Goal: Task Accomplishment & Management: Use online tool/utility

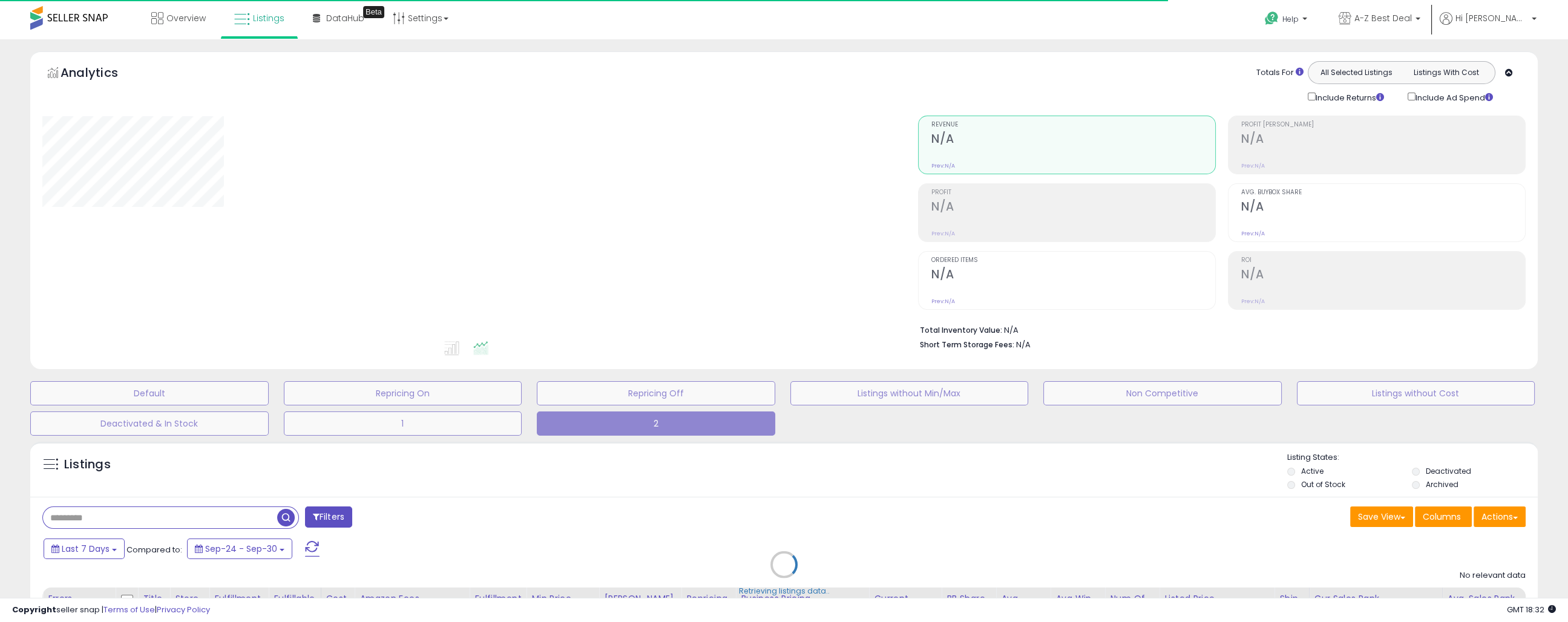
click at [133, 517] on div "Retrieving listings data.." at bounding box center [784, 574] width 1526 height 276
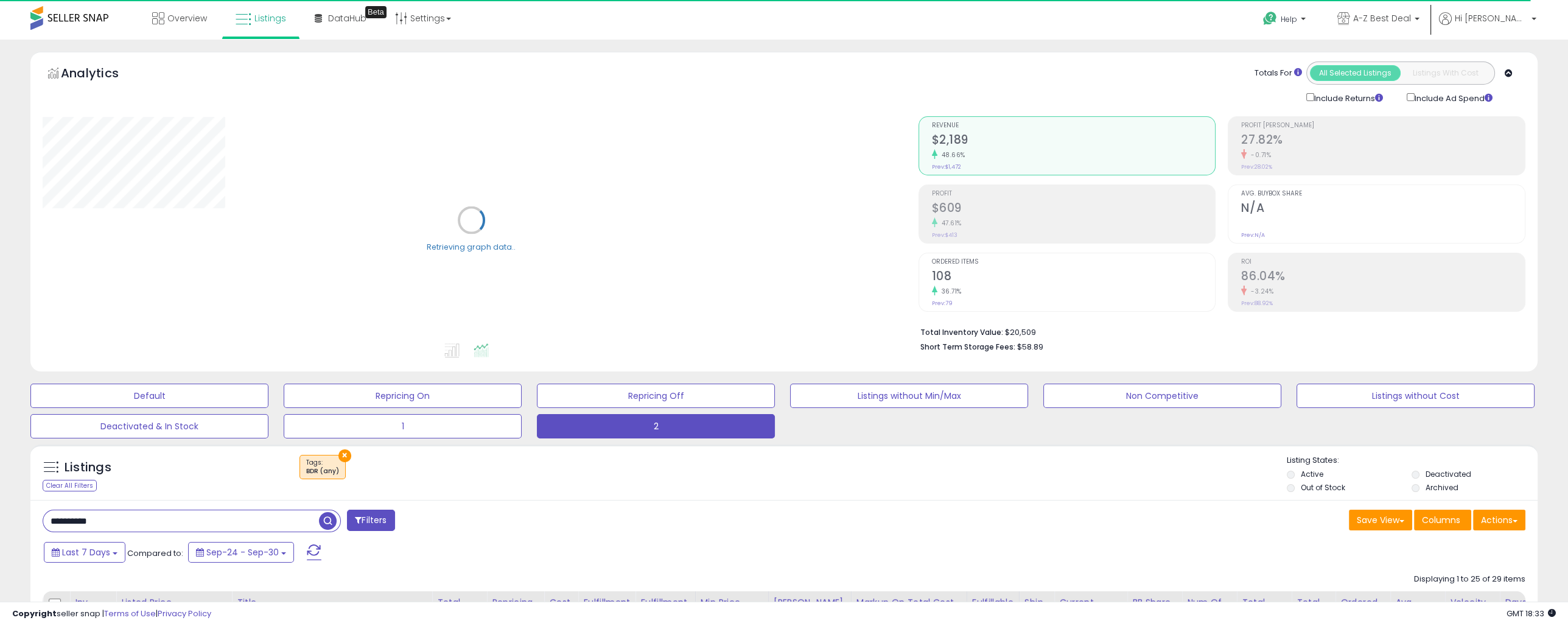
click at [149, 522] on input "*********" at bounding box center [181, 521] width 276 height 22
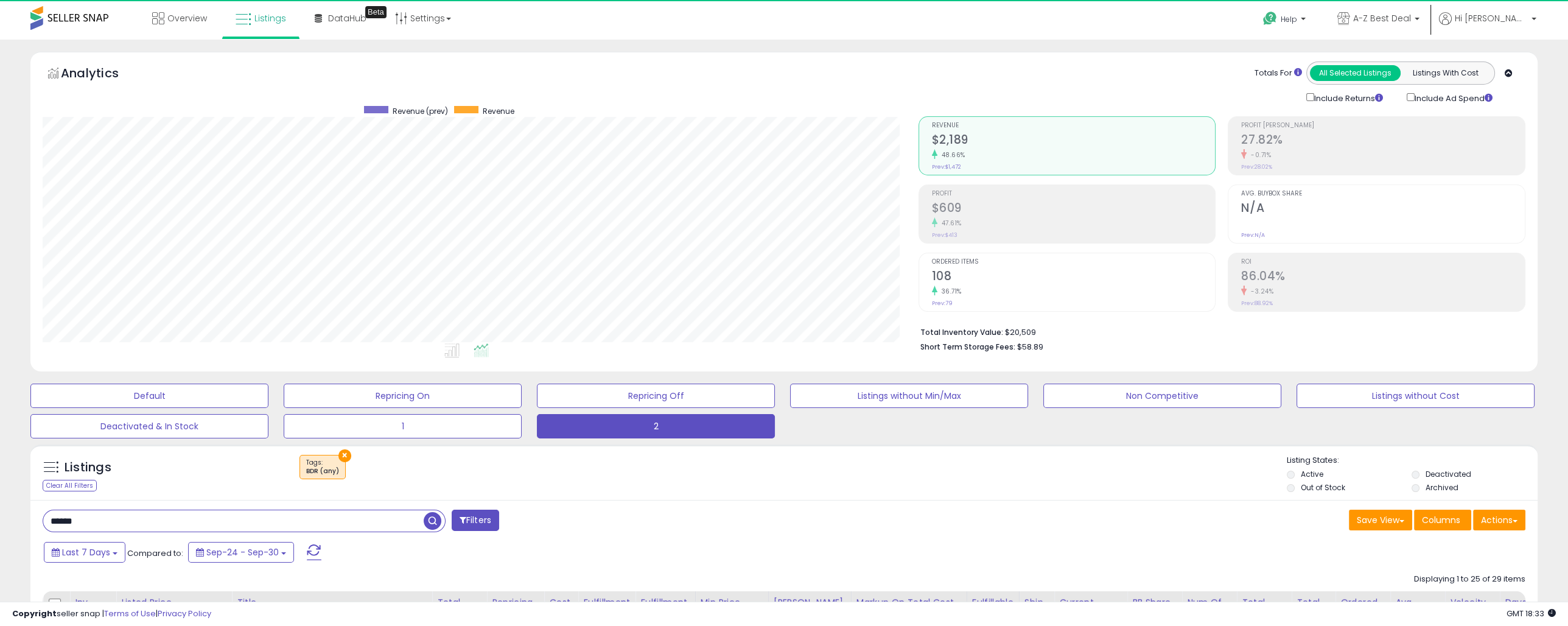
scroll to position [249, 876]
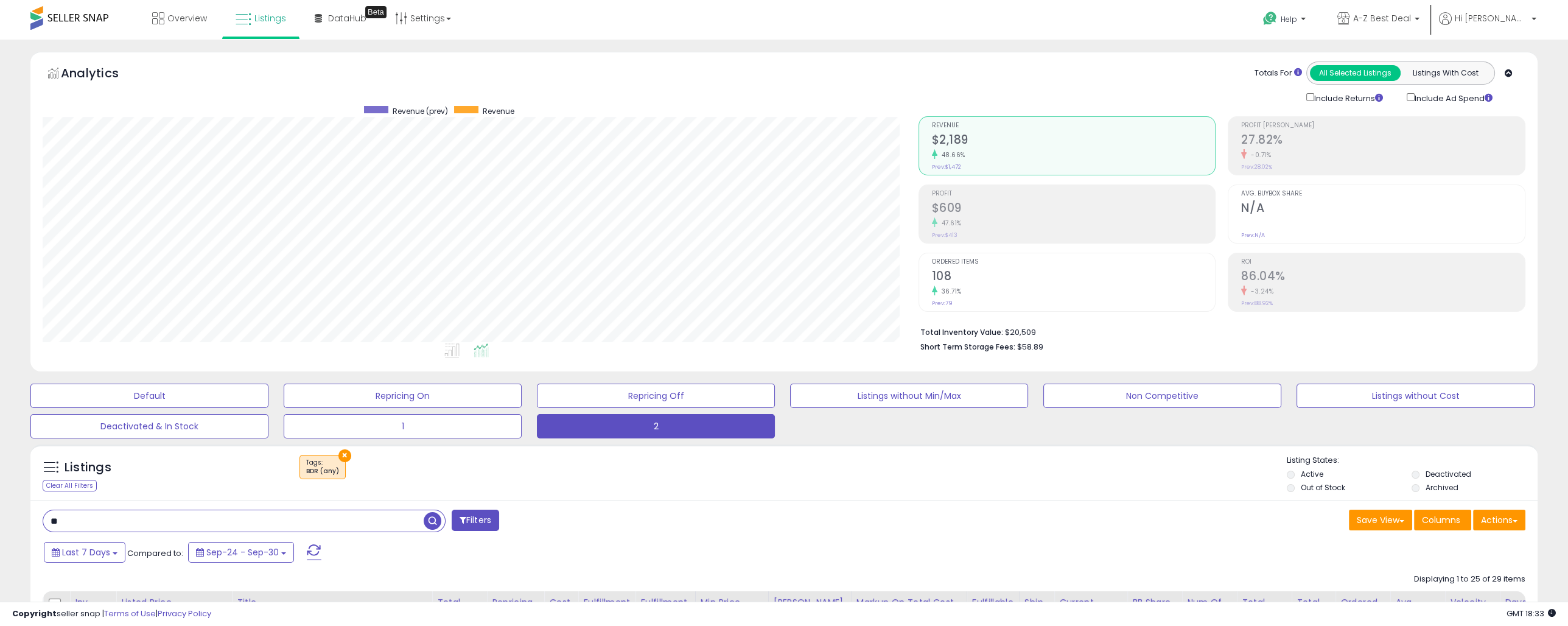
type input "*"
type input "**********"
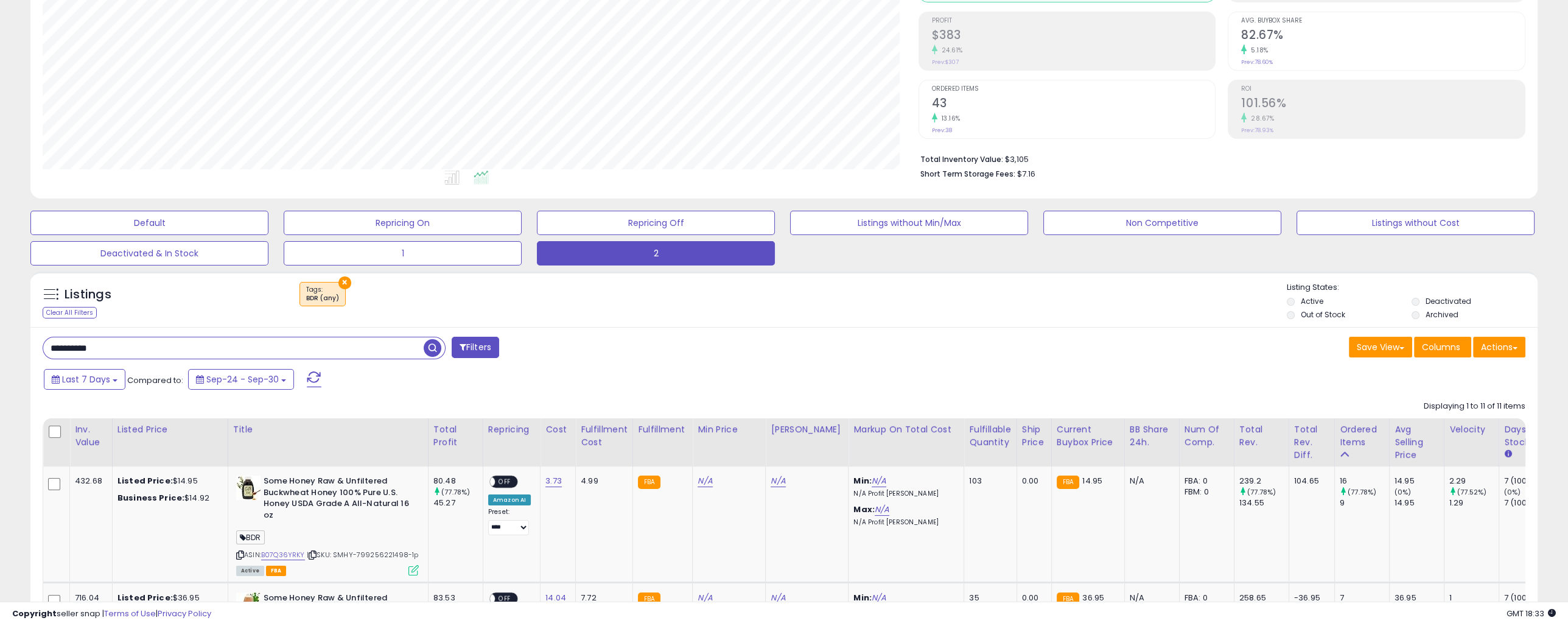
scroll to position [183, 0]
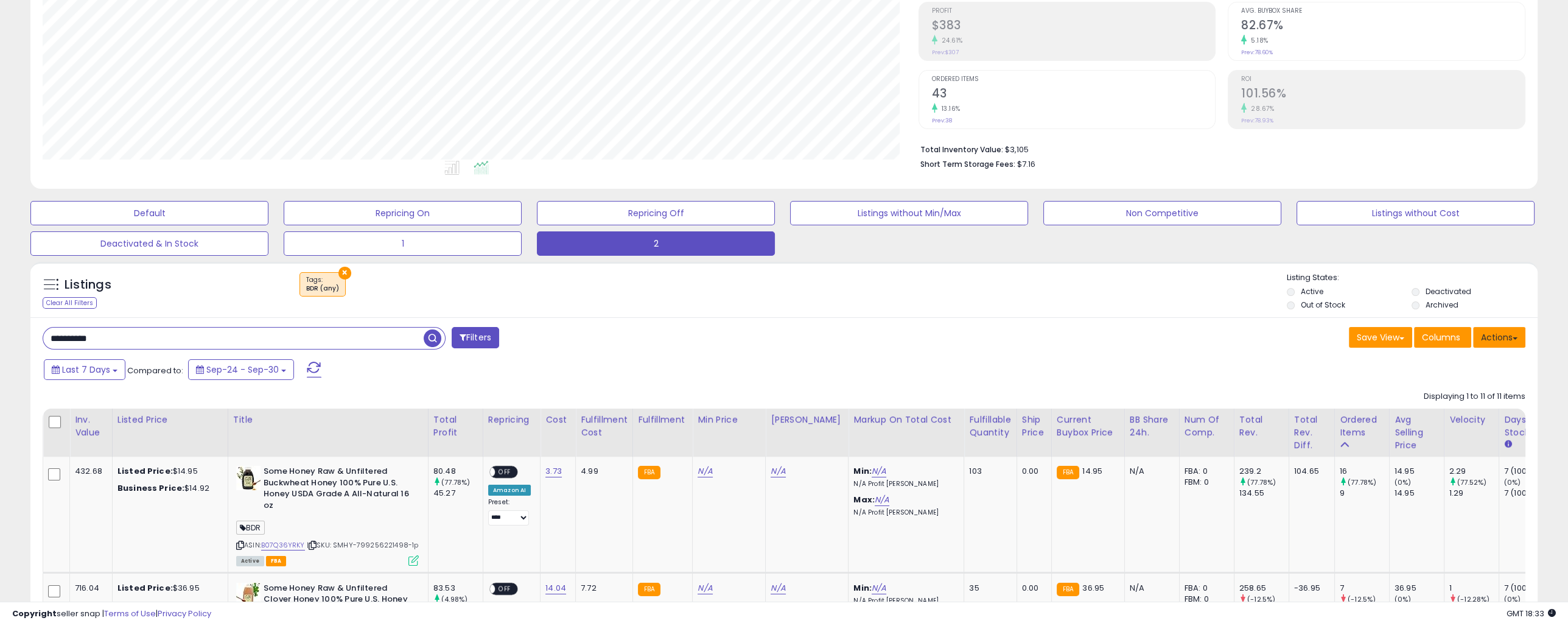
click at [1510, 337] on button "Actions" at bounding box center [1499, 338] width 52 height 21
click at [1454, 410] on link "Export All Columns" at bounding box center [1450, 415] width 134 height 19
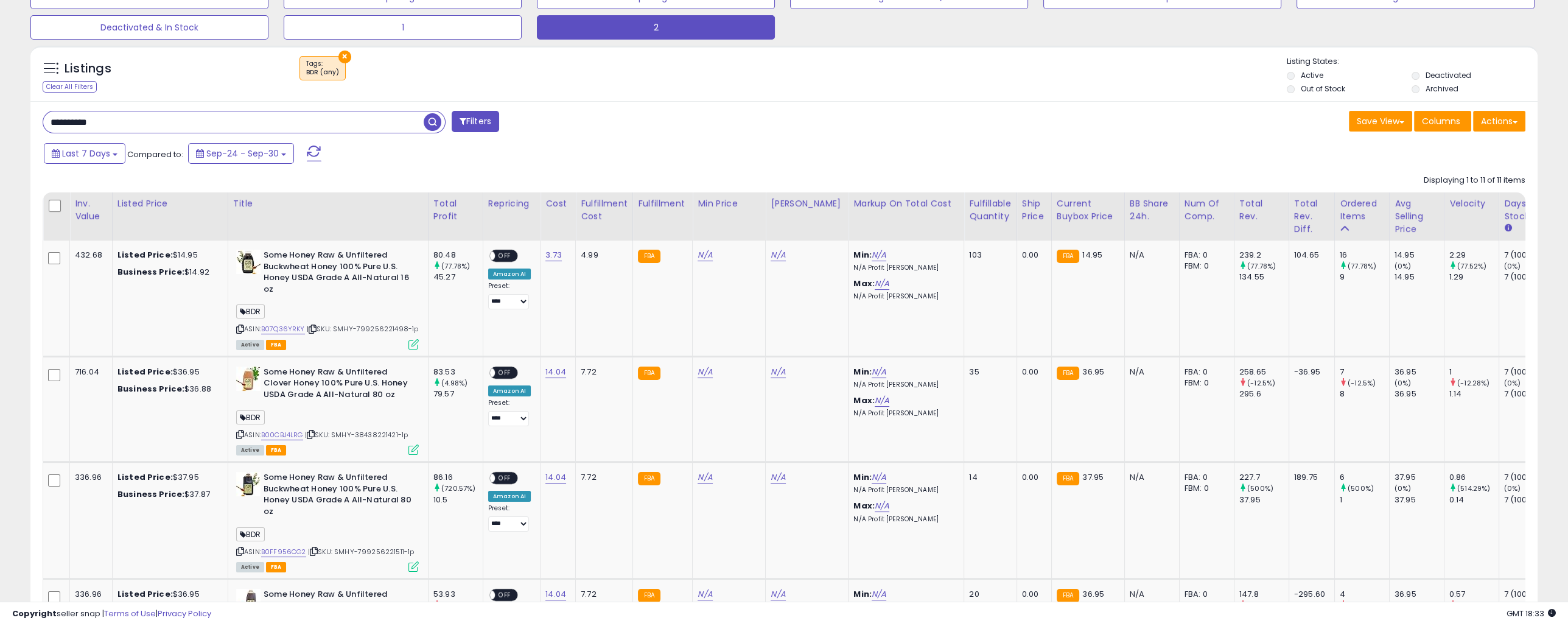
scroll to position [365, 0]
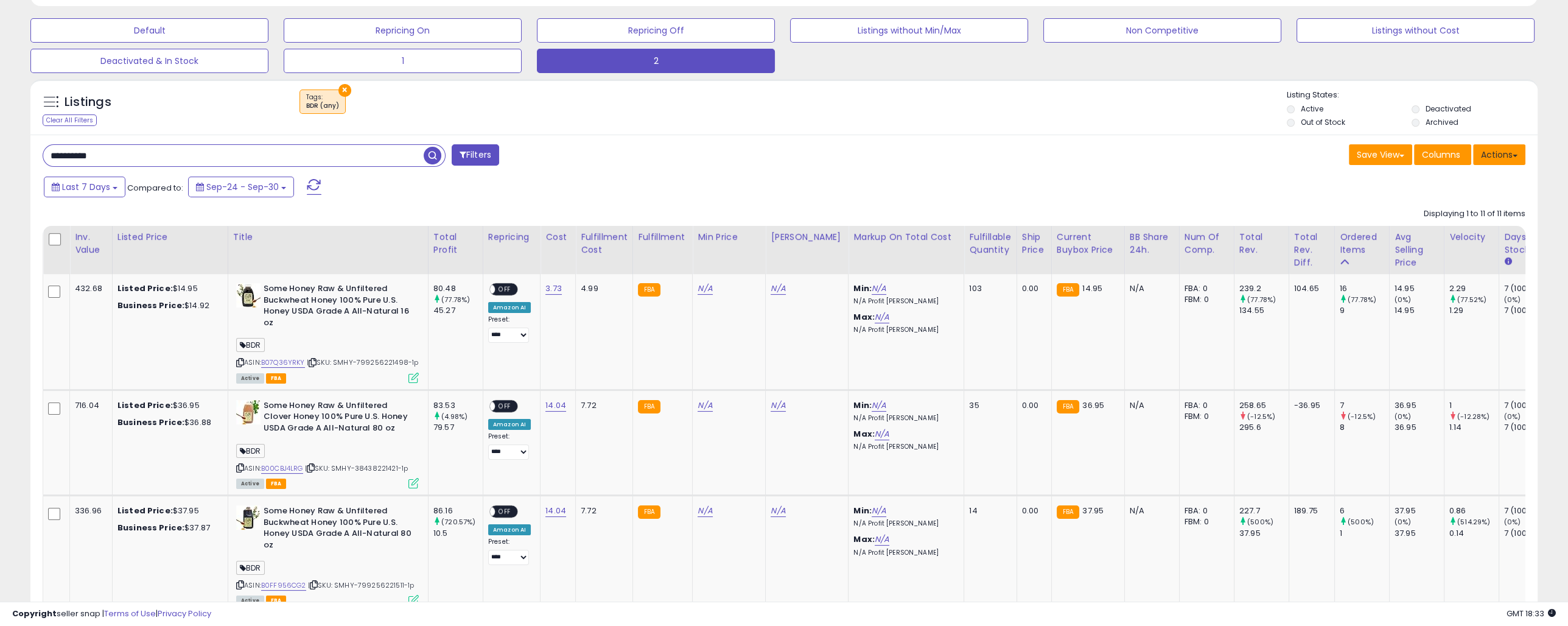
click at [1494, 153] on button "Actions" at bounding box center [1499, 155] width 52 height 21
click at [1436, 228] on link "Export All Columns" at bounding box center [1450, 232] width 134 height 19
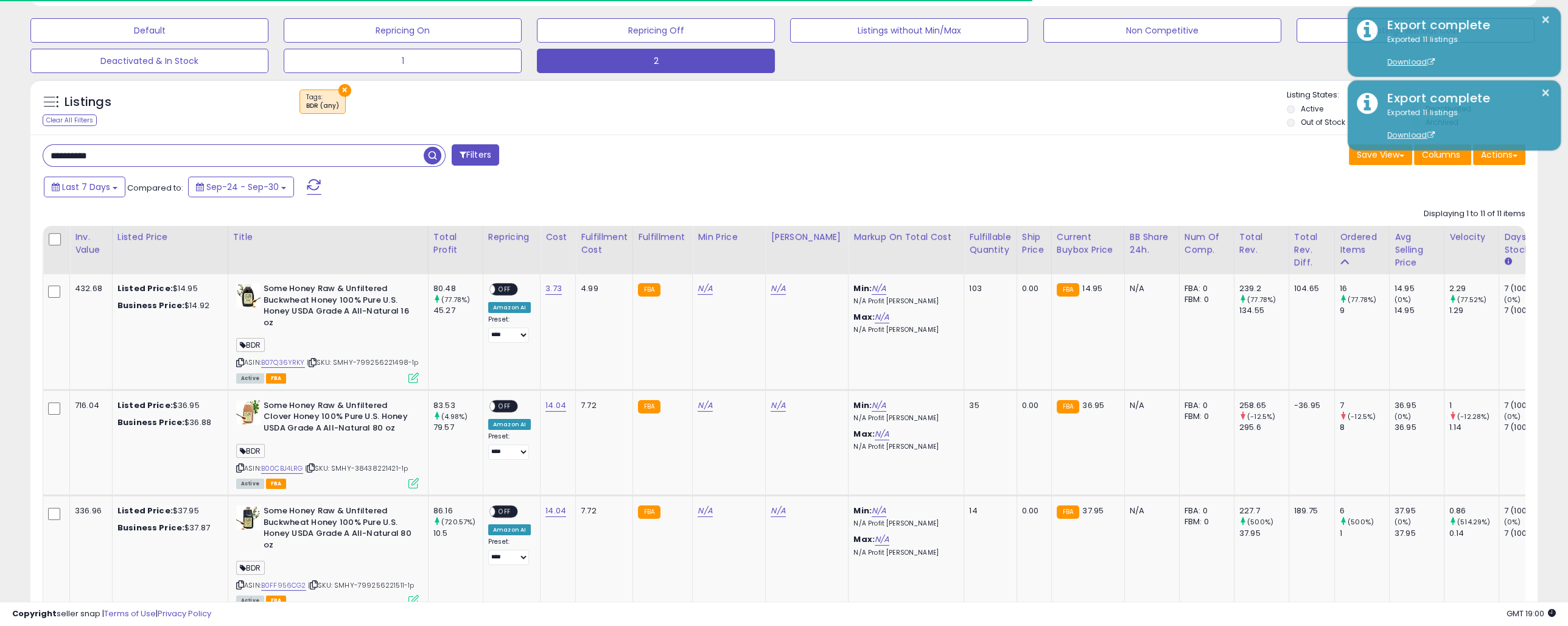
click at [913, 123] on div "Listings Clear All Filters × Tags BDR (any)" at bounding box center [784, 110] width 1507 height 41
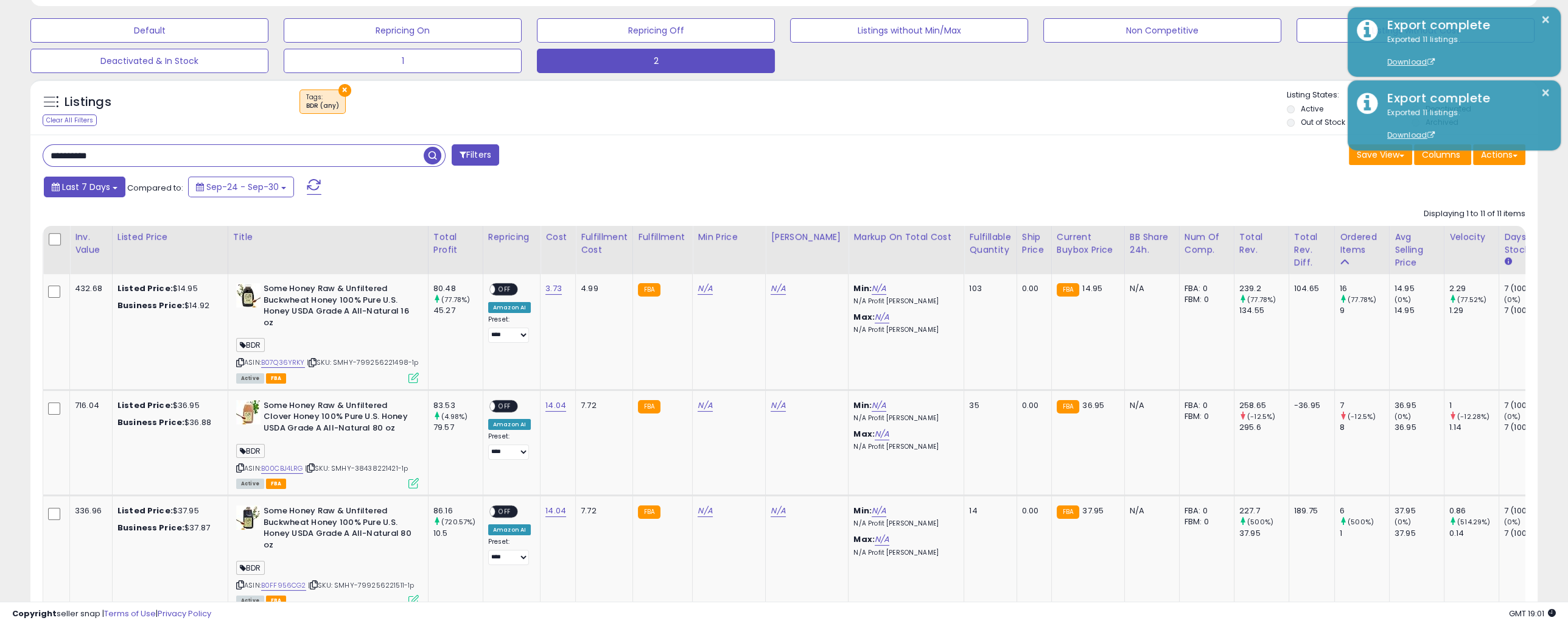
click at [106, 183] on span "Last 7 Days" at bounding box center [86, 187] width 48 height 12
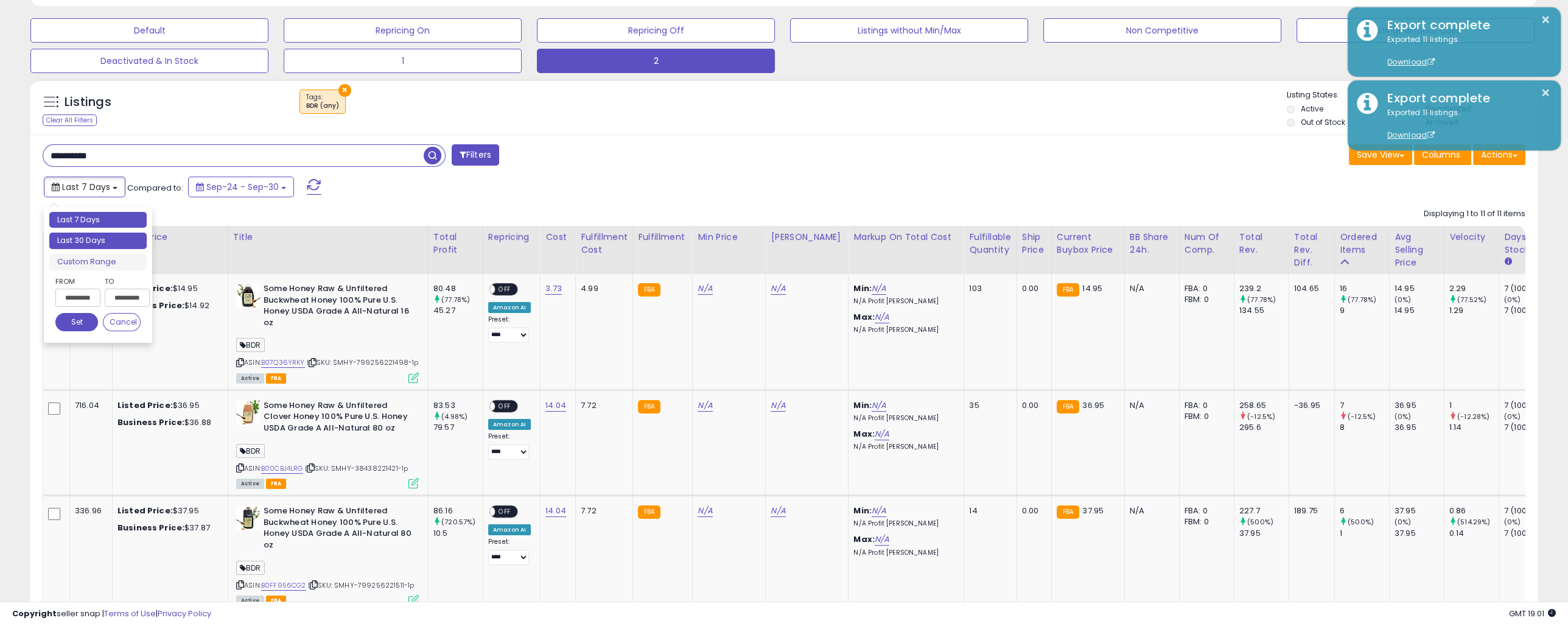
type input "**********"
click at [100, 236] on li "Last 30 Days" at bounding box center [98, 240] width 98 height 16
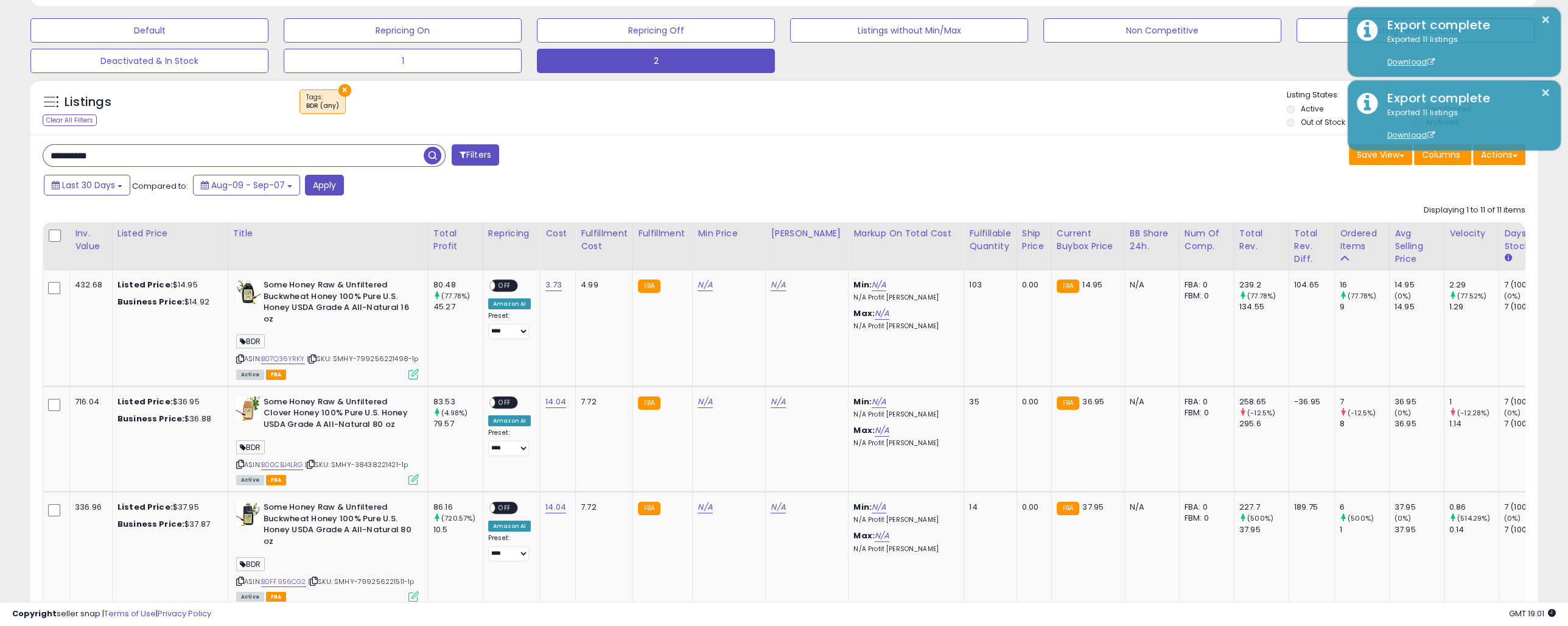
click at [435, 151] on span "button" at bounding box center [432, 155] width 18 height 18
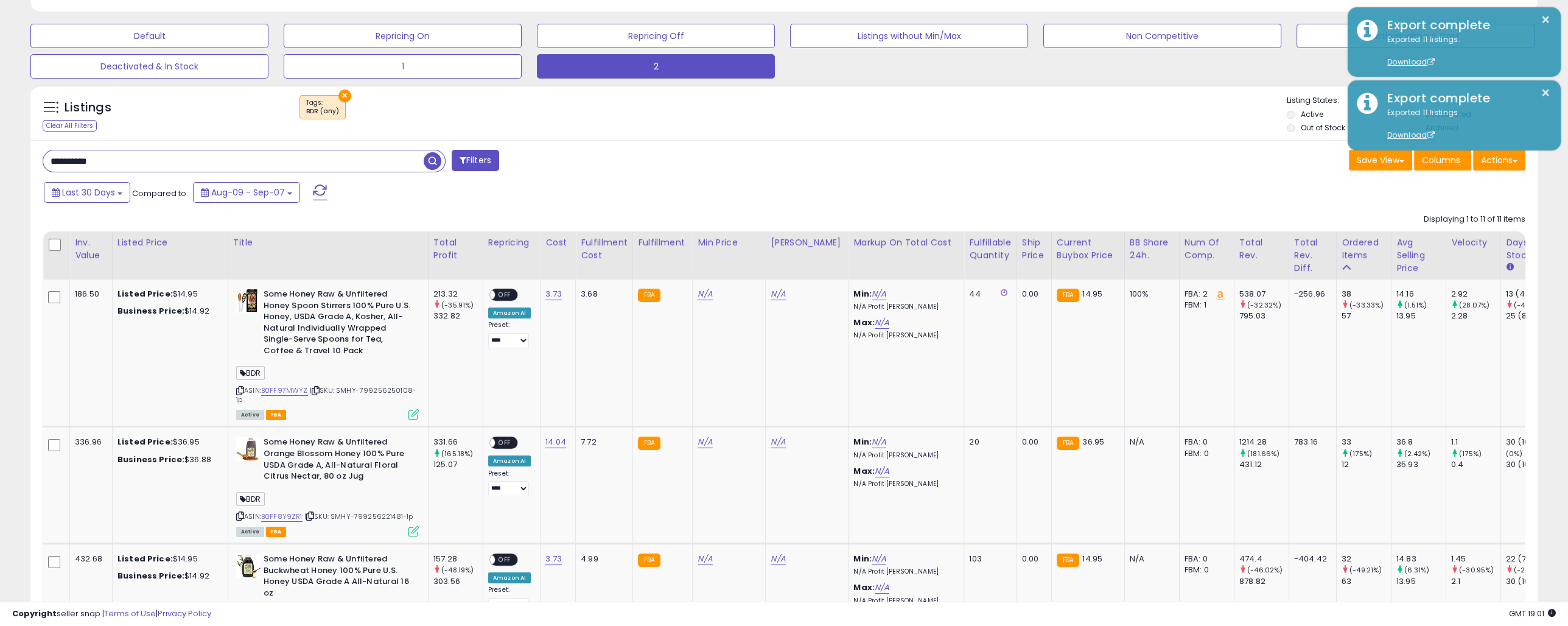
scroll to position [117, 0]
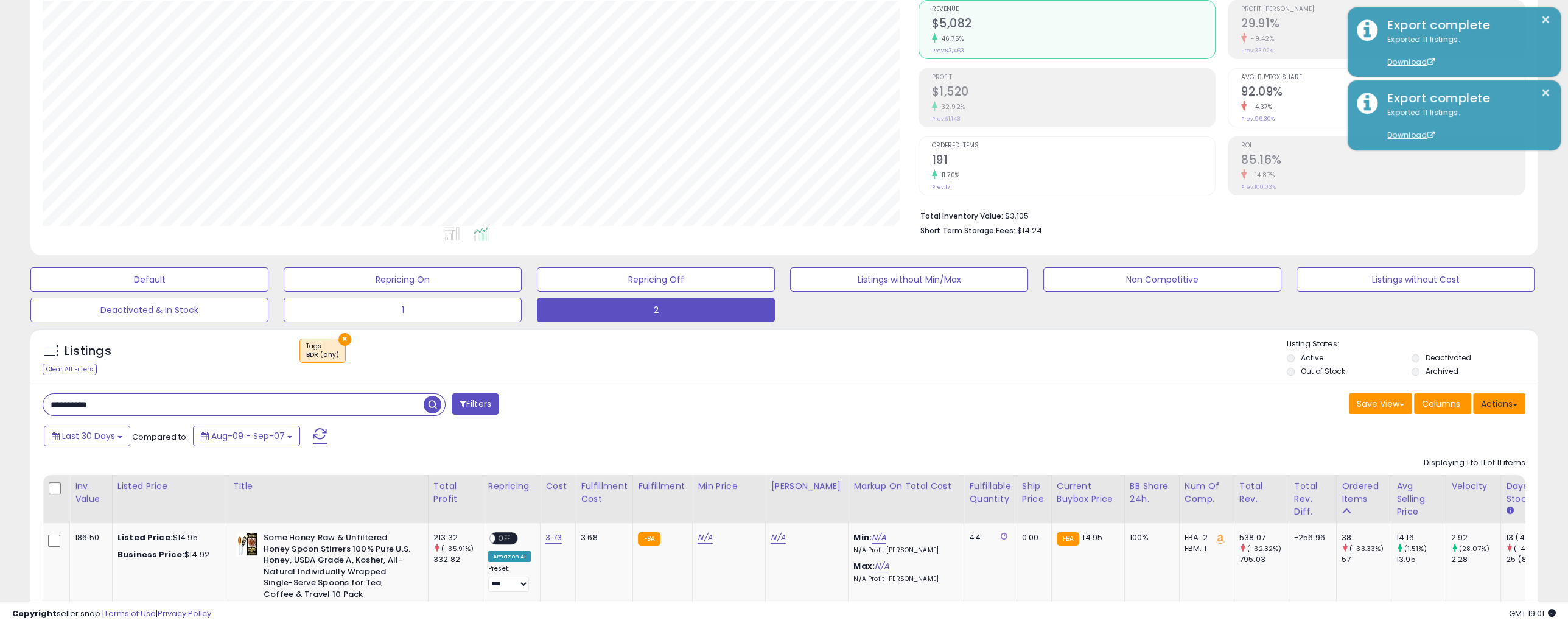
click at [1515, 401] on button "Actions" at bounding box center [1499, 404] width 52 height 21
click at [1429, 474] on link "Export All Columns" at bounding box center [1450, 481] width 134 height 19
